Goal: Communication & Community: Ask a question

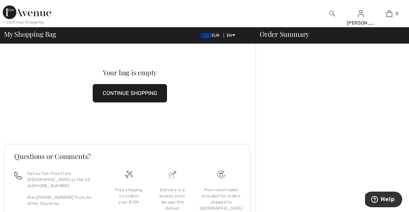
click at [331, 12] on img at bounding box center [332, 14] width 6 height 8
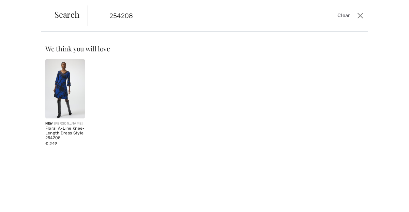
type input "254208"
click at [67, 93] on img at bounding box center [65, 88] width 40 height 59
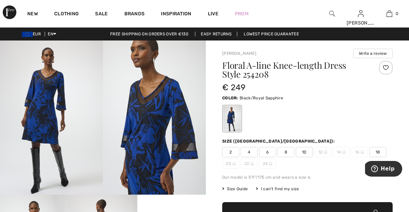
click at [305, 152] on span "10" at bounding box center [304, 152] width 17 height 10
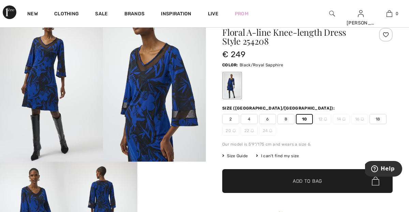
scroll to position [34, 0]
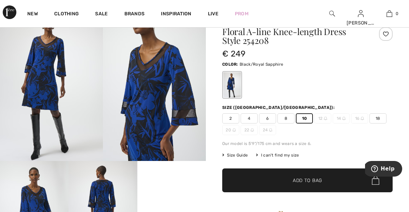
click at [316, 179] on span "Add to Bag" at bounding box center [307, 180] width 29 height 7
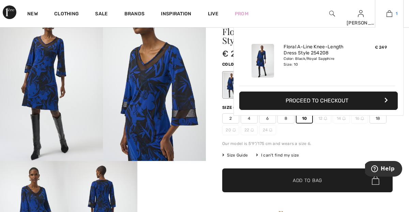
click at [389, 13] on img at bounding box center [389, 14] width 6 height 8
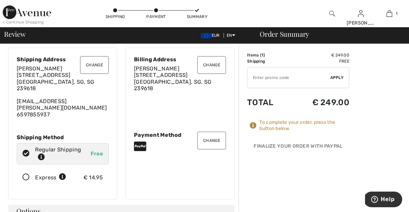
scroll to position [17, 0]
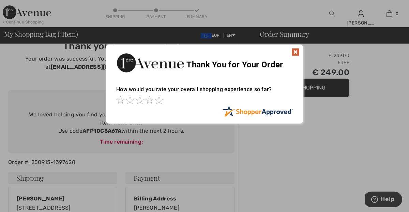
scroll to position [10, 0]
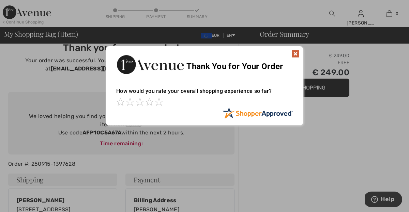
click at [294, 54] on img at bounding box center [295, 54] width 8 height 8
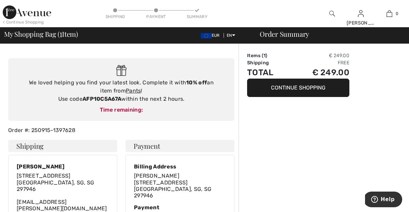
scroll to position [37, 0]
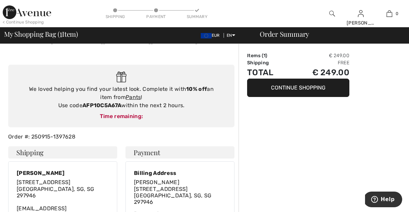
click at [126, 117] on div "Time remaining:" at bounding box center [121, 116] width 213 height 8
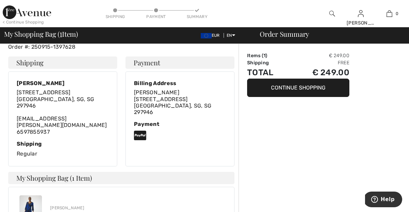
scroll to position [133, 0]
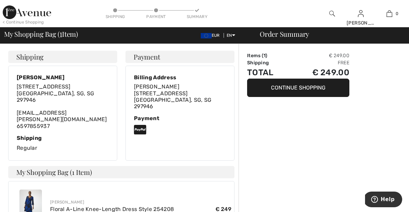
click at [29, 139] on div "Shipping Regular" at bounding box center [63, 143] width 92 height 17
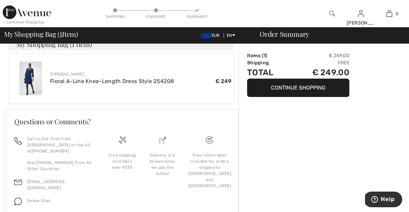
scroll to position [271, 0]
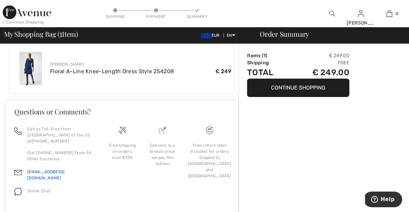
click at [49, 170] on link "[EMAIL_ADDRESS][DOMAIN_NAME]" at bounding box center [45, 175] width 37 height 11
drag, startPoint x: 72, startPoint y: 159, endPoint x: 25, endPoint y: 159, distance: 47.4
click at [25, 168] on div "[EMAIL_ADDRESS][DOMAIN_NAME]" at bounding box center [54, 177] width 80 height 19
click at [32, 170] on link "[EMAIL_ADDRESS][DOMAIN_NAME]" at bounding box center [45, 175] width 37 height 11
click at [378, 197] on icon "Help" at bounding box center [374, 199] width 7 height 7
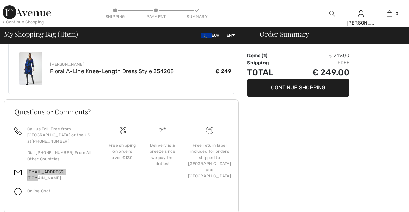
scroll to position [0, 0]
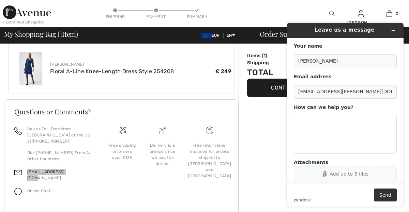
click at [325, 173] on icon "Attachments" at bounding box center [325, 174] width 6 height 6
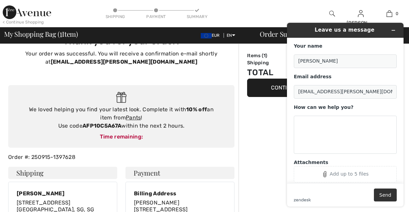
scroll to position [15, 0]
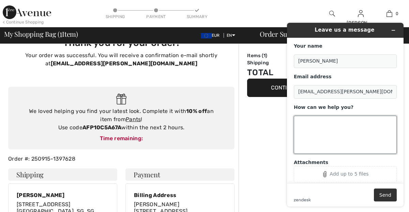
click at [309, 123] on textarea "How can we help you?" at bounding box center [345, 135] width 103 height 38
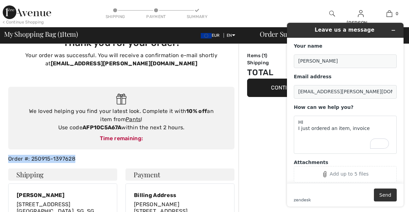
drag, startPoint x: 83, startPoint y: 158, endPoint x: 6, endPoint y: 157, distance: 76.3
click at [6, 156] on div "Order #: 250915-1397628" at bounding box center [121, 159] width 234 height 8
copy div "Order #: 250915-1397628"
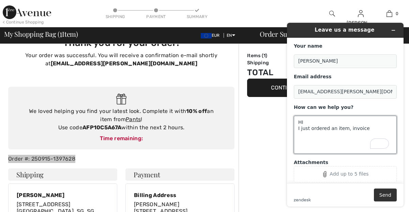
click at [368, 128] on textarea "HI I just ordered an item, invoice" at bounding box center [345, 135] width 103 height 38
paste textarea "Order #: 250915-1397628"
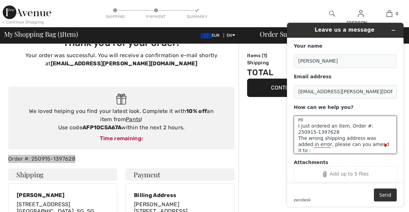
scroll to position [9, 0]
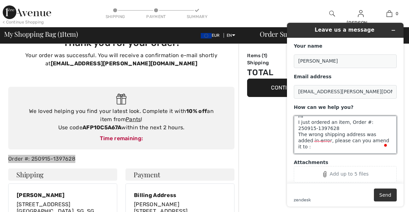
paste textarea "The [STREET_ADDRESS]"
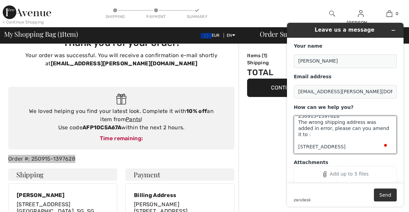
scroll to position [0, 0]
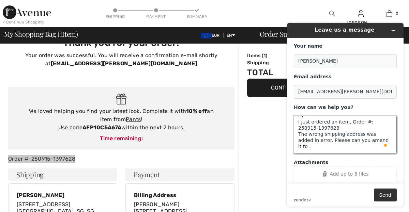
click at [346, 123] on textarea "HI I just ordered an item, Order #: 250915-1397628 The wrong shipping address w…" at bounding box center [345, 135] width 103 height 38
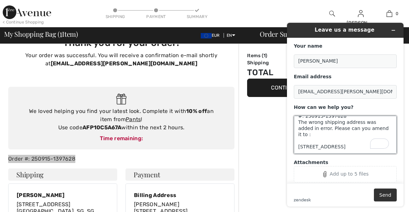
click at [316, 152] on textarea "HI I just ordered an item from you Order #: 250915-1397628 The wrong shipping a…" at bounding box center [345, 135] width 103 height 38
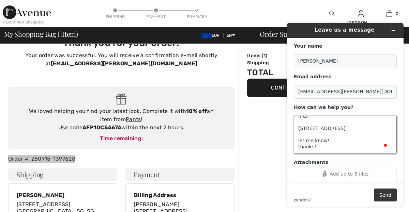
type textarea "HI I just ordered an item from you Order #: 250915-1397628 The wrong shipping a…"
click at [383, 196] on button "Send" at bounding box center [385, 195] width 23 height 13
